Goal: Task Accomplishment & Management: Manage account settings

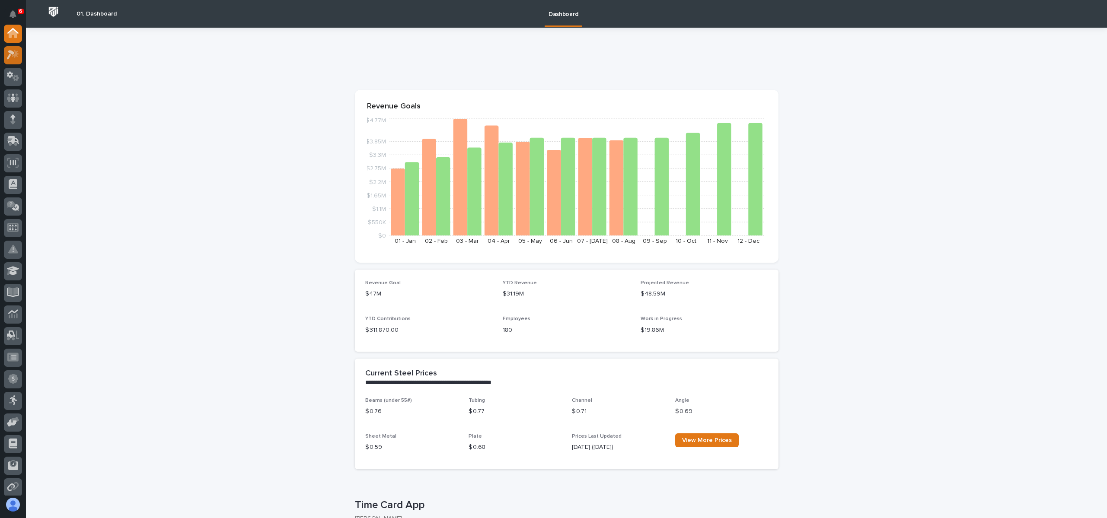
click at [10, 50] on icon at bounding box center [13, 55] width 13 height 10
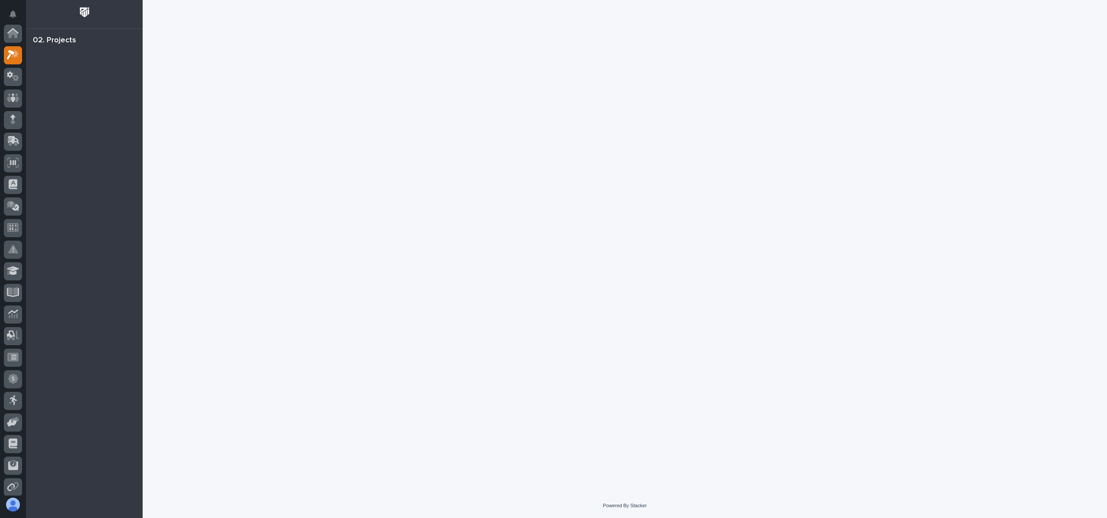
scroll to position [22, 0]
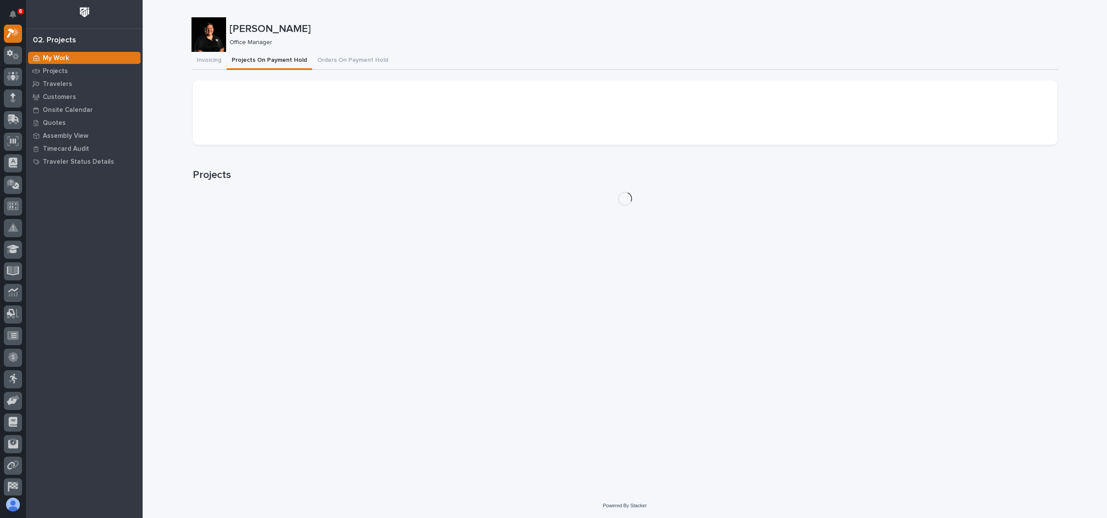
click at [264, 62] on button "Projects On Payment Hold" at bounding box center [270, 61] width 86 height 18
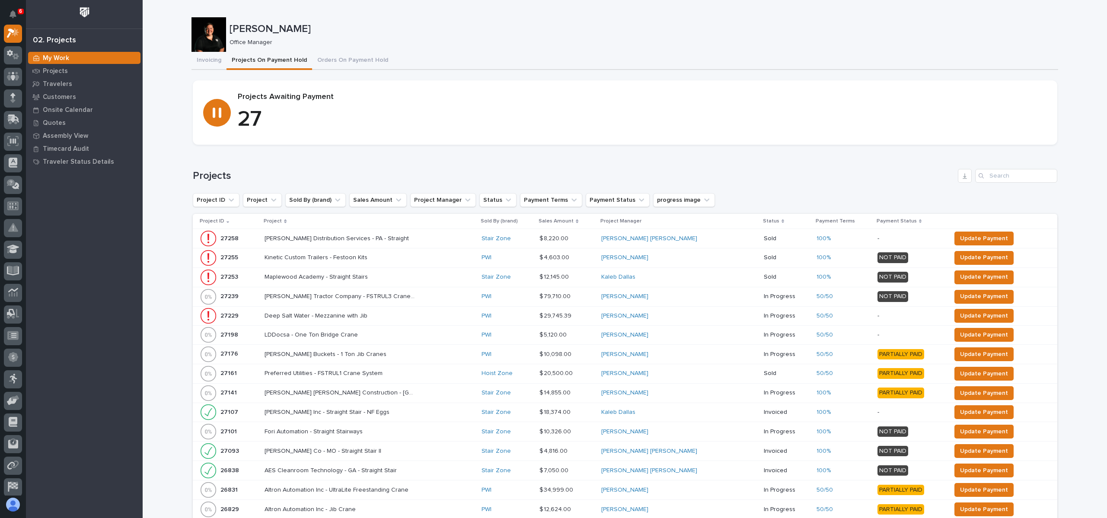
click at [266, 221] on th "Project" at bounding box center [369, 221] width 217 height 15
click at [274, 221] on p "Project" at bounding box center [273, 222] width 18 height 10
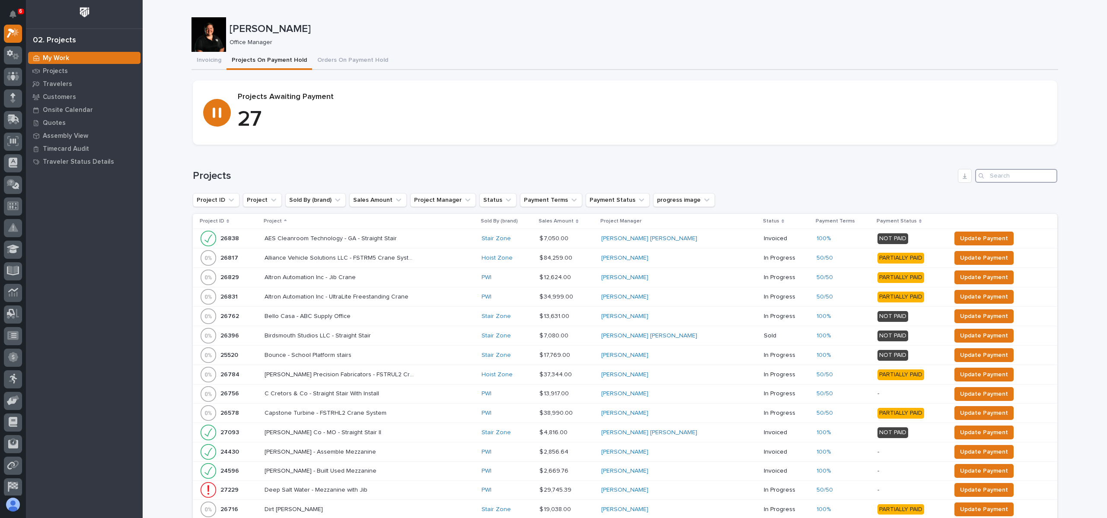
click at [1004, 178] on input "Search" at bounding box center [1016, 176] width 82 height 14
click at [960, 234] on span "Update Payment" at bounding box center [984, 238] width 48 height 10
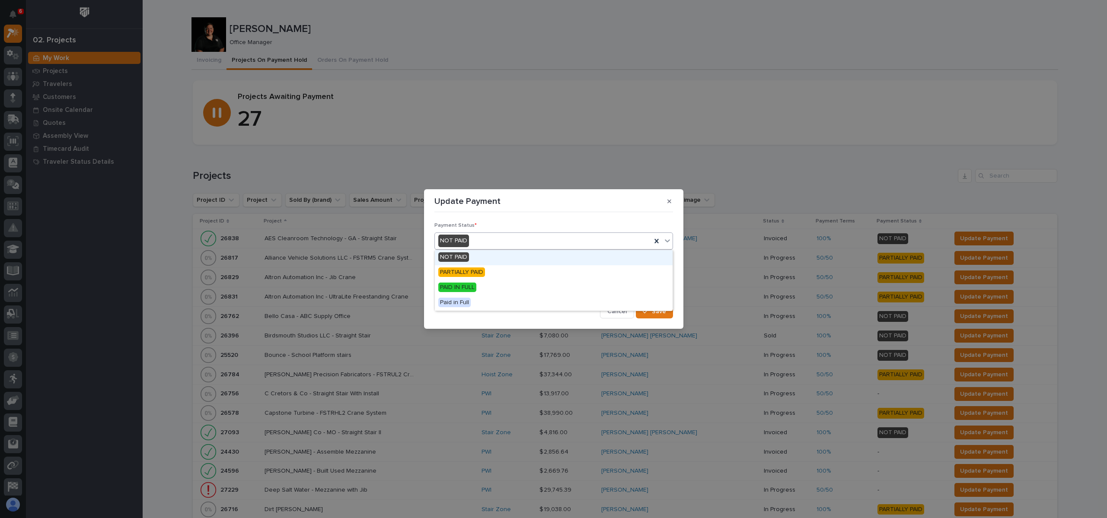
click at [476, 243] on div "NOT PAID" at bounding box center [543, 241] width 217 height 14
click at [462, 288] on span "PAID IN FULL" at bounding box center [457, 288] width 38 height 10
click at [657, 309] on span "Save" at bounding box center [659, 312] width 14 height 8
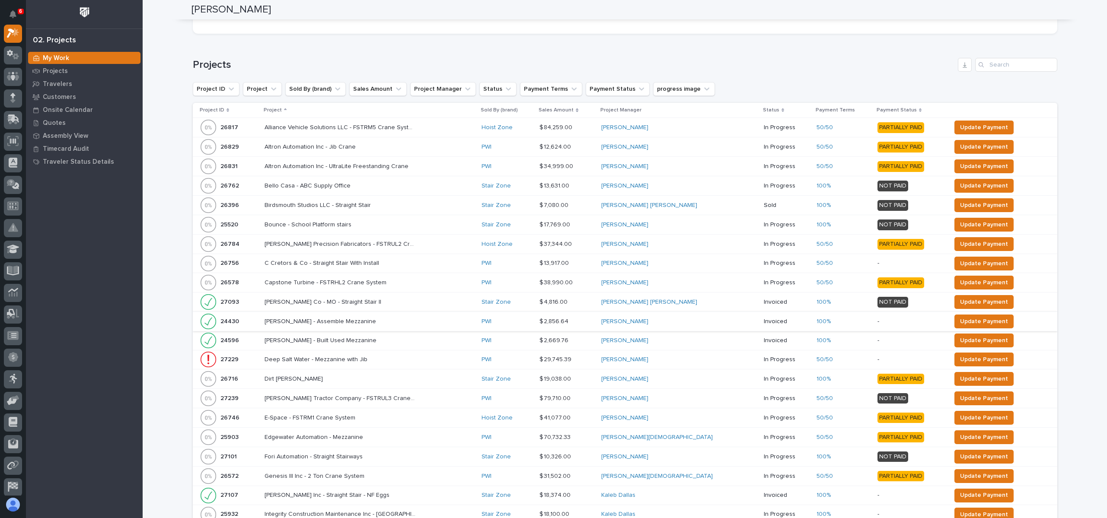
scroll to position [121, 0]
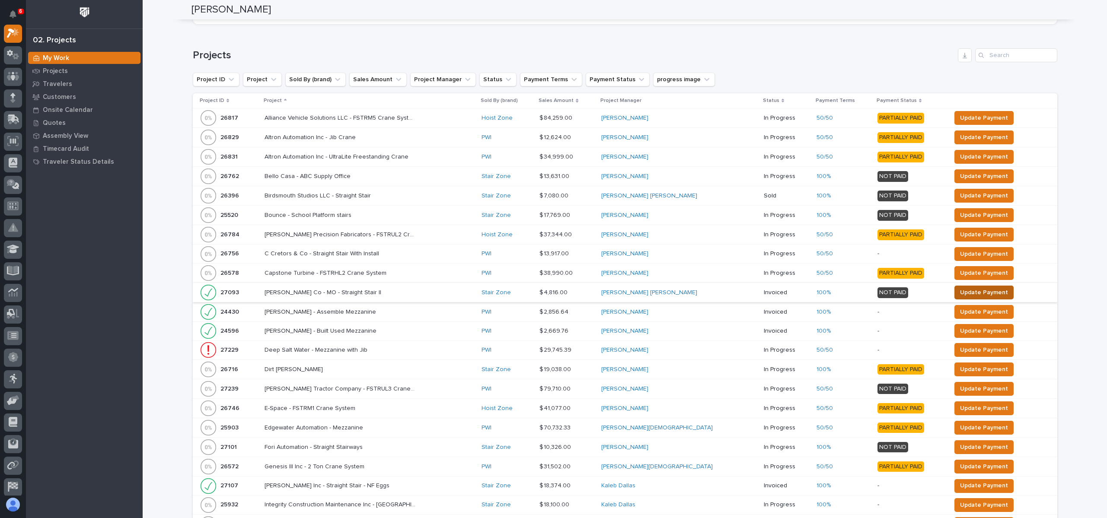
click at [963, 288] on span "Update Payment" at bounding box center [984, 293] width 48 height 10
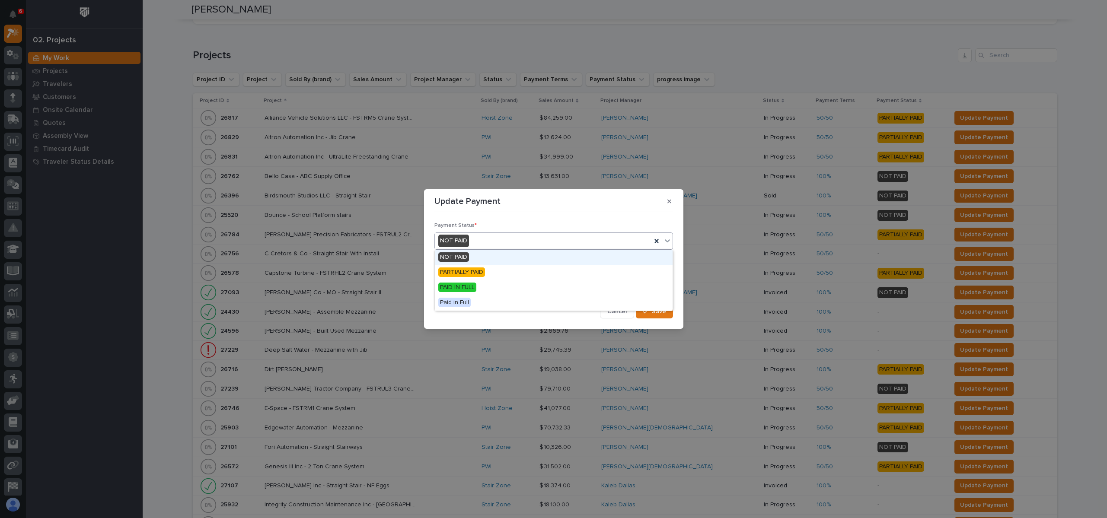
click at [497, 240] on div "NOT PAID" at bounding box center [543, 241] width 217 height 14
click at [478, 288] on div "PAID IN FULL" at bounding box center [554, 288] width 238 height 15
click at [648, 309] on icon "button" at bounding box center [645, 312] width 5 height 6
